Goal: Check status

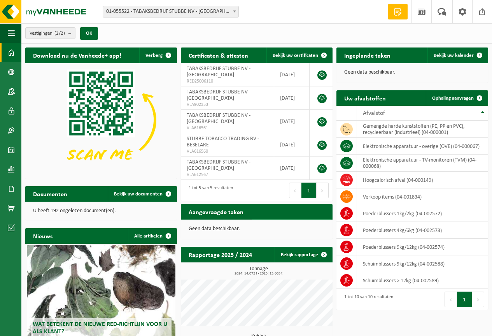
click at [287, 225] on span "Toon de aangevraagde taken" at bounding box center [288, 227] width 60 height 5
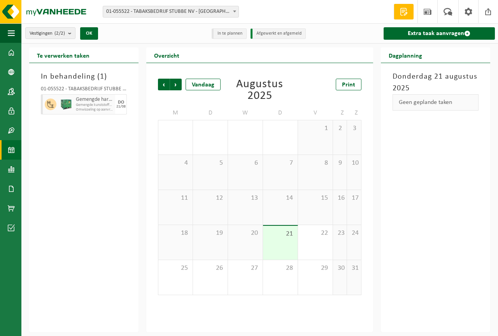
click at [281, 237] on div "21" at bounding box center [280, 243] width 35 height 34
click at [101, 105] on span "Gemengde kunststoffen (recycleerbaar), inclusief PVC" at bounding box center [94, 105] width 37 height 5
click at [487, 12] on span at bounding box center [489, 11] width 12 height 23
